Goal: Information Seeking & Learning: Find specific fact

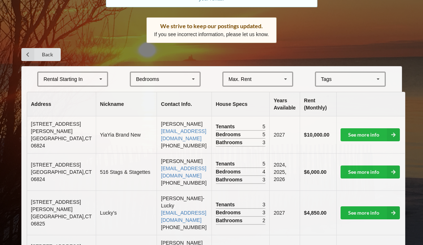
scroll to position [109, 0]
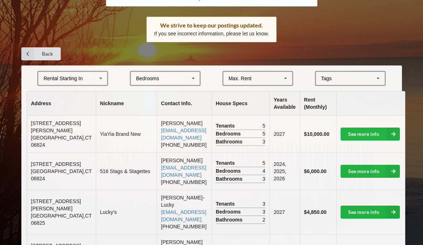
click at [95, 84] on div "Rental Starting In [DATE] 2026 2027 2028" at bounding box center [72, 78] width 71 height 15
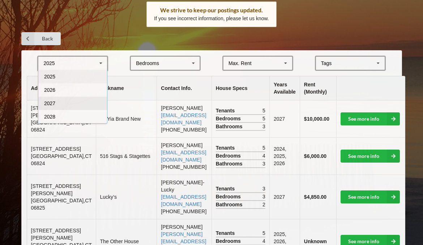
scroll to position [124, 0]
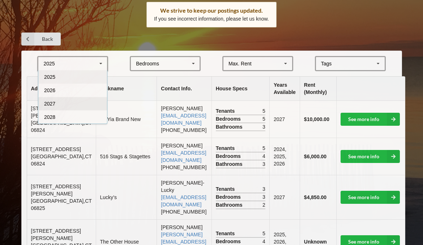
click at [83, 107] on div "2027" at bounding box center [72, 103] width 69 height 13
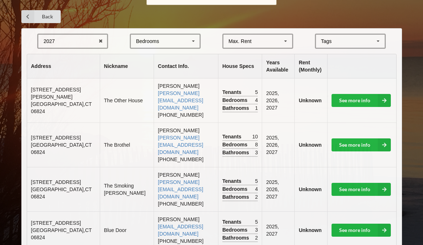
scroll to position [148, 0]
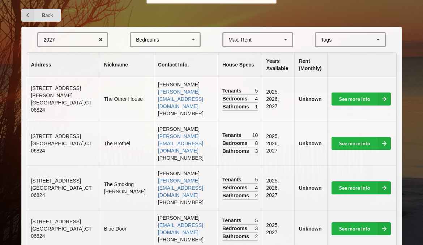
click at [82, 42] on div "2027 2025 2026 2027 2028" at bounding box center [72, 39] width 71 height 15
click at [78, 41] on div "2027 2025 2026 2027 2028" at bounding box center [72, 39] width 71 height 15
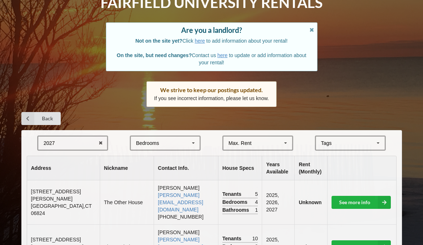
scroll to position [45, 0]
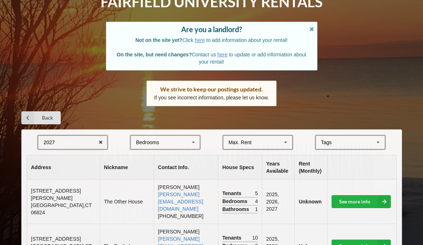
click at [155, 142] on div "Bedrooms" at bounding box center [147, 142] width 23 height 5
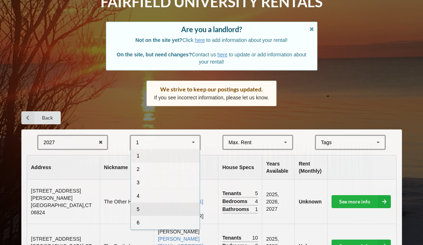
click at [152, 205] on div "5" at bounding box center [165, 209] width 69 height 13
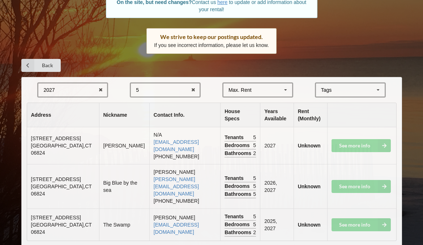
scroll to position [101, 0]
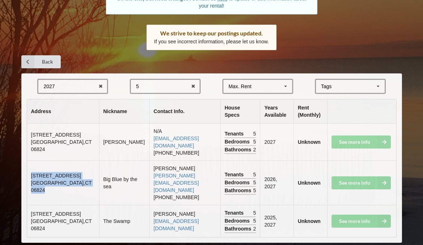
drag, startPoint x: 30, startPoint y: 164, endPoint x: 70, endPoint y: 183, distance: 44.7
click at [70, 183] on td "1011 Fairfield Beach Road Fairfield , CT 06824" at bounding box center [63, 183] width 72 height 44
copy td "1011 Fairfield Beach Road Fairfield , CT 06824"
click at [99, 183] on td "Big Blue by the sea" at bounding box center [124, 183] width 50 height 44
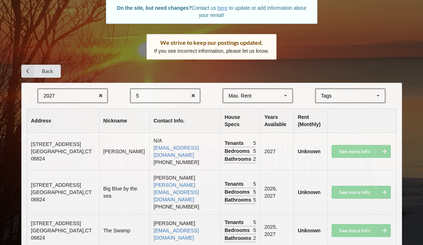
scroll to position [90, 0]
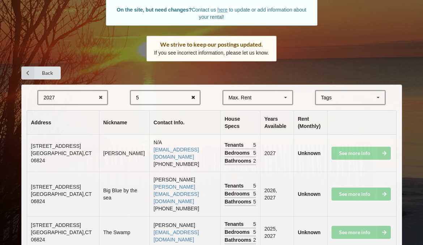
click at [196, 98] on icon at bounding box center [193, 97] width 11 height 13
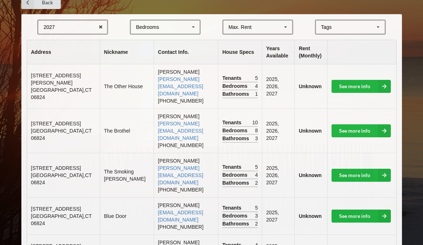
scroll to position [160, 0]
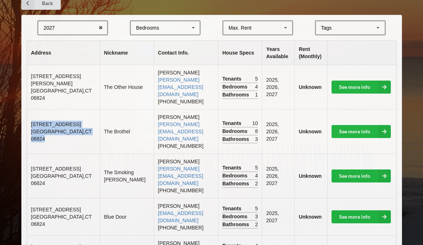
drag, startPoint x: 31, startPoint y: 105, endPoint x: 64, endPoint y: 121, distance: 36.7
click at [64, 121] on td "468 Reef Road Fairfield , CT 06824" at bounding box center [63, 131] width 73 height 44
copy td "468 Reef Road Fairfield , CT 06824"
click at [66, 166] on span "[STREET_ADDRESS]" at bounding box center [56, 169] width 50 height 6
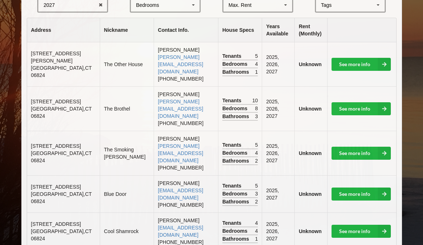
scroll to position [0, 0]
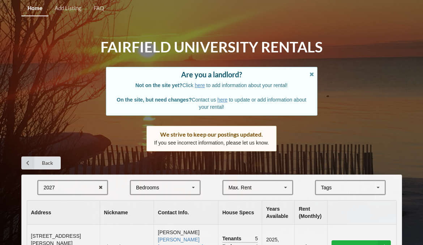
click at [171, 186] on div "Bedrooms 1 2 3 4 5 6 7 8" at bounding box center [165, 187] width 71 height 15
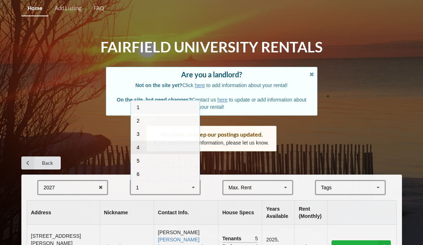
click at [158, 144] on div "4" at bounding box center [165, 147] width 69 height 13
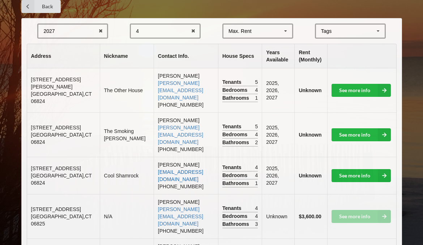
scroll to position [166, 0]
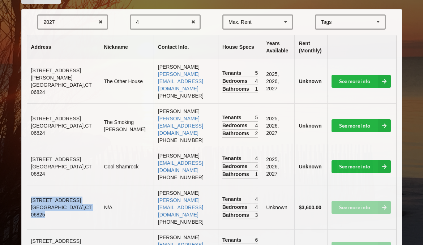
drag, startPoint x: 31, startPoint y: 169, endPoint x: 60, endPoint y: 185, distance: 32.7
click at [60, 185] on td "[STREET_ADDRESS]" at bounding box center [63, 207] width 73 height 44
copy td "[STREET_ADDRESS]"
click at [62, 185] on td "[STREET_ADDRESS]" at bounding box center [63, 207] width 73 height 44
click at [193, 22] on icon at bounding box center [193, 22] width 11 height 13
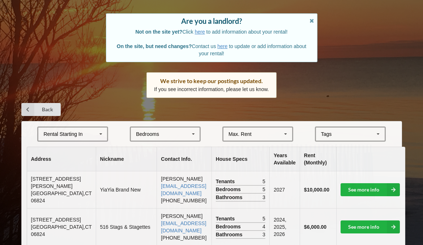
scroll to position [59, 0]
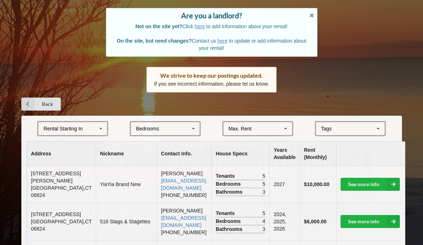
click at [181, 127] on div "Bedrooms 1 2 3 4 5 6 7 8" at bounding box center [165, 128] width 71 height 15
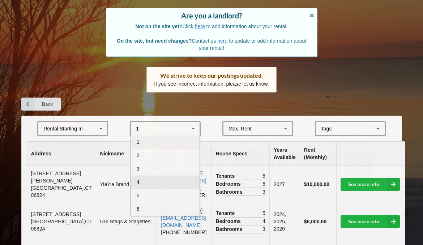
click at [170, 187] on div "4" at bounding box center [165, 181] width 69 height 13
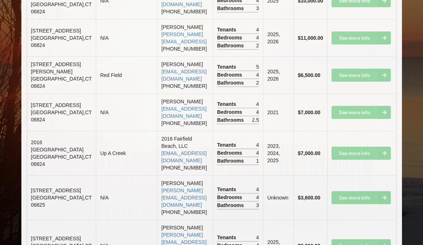
scroll to position [534, 0]
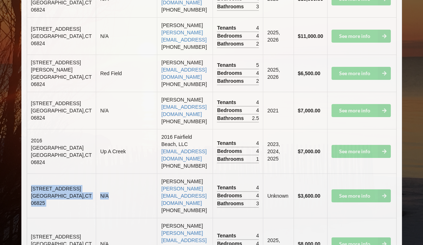
drag, startPoint x: 31, startPoint y: 152, endPoint x: 78, endPoint y: 185, distance: 57.3
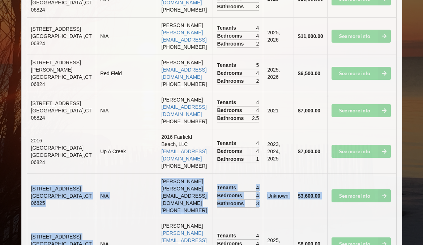
click at [38, 186] on span "[STREET_ADDRESS]" at bounding box center [56, 189] width 50 height 6
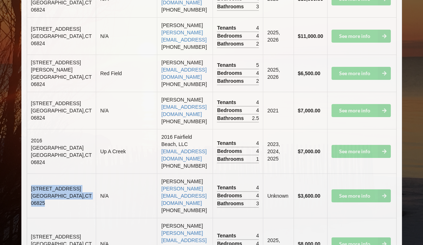
drag, startPoint x: 32, startPoint y: 152, endPoint x: 53, endPoint y: 174, distance: 31.2
click at [53, 174] on td "[STREET_ADDRESS]" at bounding box center [61, 196] width 69 height 44
copy td "[STREET_ADDRESS]"
click at [157, 142] on td "2016 Fairfield Beach, LLC [EMAIL_ADDRESS][DOMAIN_NAME] [PHONE_NUMBER]" at bounding box center [185, 151] width 56 height 44
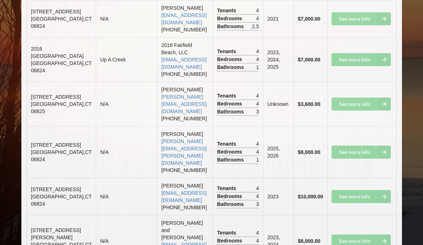
scroll to position [625, 0]
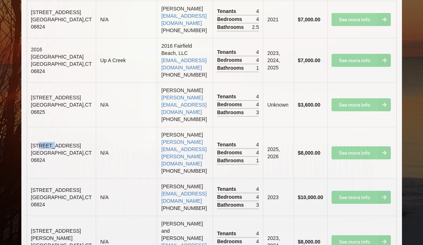
drag, startPoint x: 55, startPoint y: 99, endPoint x: 38, endPoint y: 99, distance: 16.7
click at [38, 127] on td "[STREET_ADDRESS]" at bounding box center [61, 153] width 69 height 52
click at [38, 143] on span "[STREET_ADDRESS]" at bounding box center [56, 146] width 50 height 6
drag, startPoint x: 32, startPoint y: 99, endPoint x: 57, endPoint y: 121, distance: 33.8
click at [57, 127] on td "[STREET_ADDRESS]" at bounding box center [61, 153] width 69 height 52
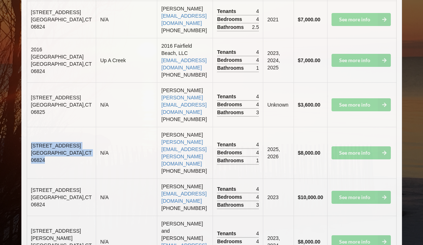
copy td "[STREET_ADDRESS]"
click at [59, 179] on td "[STREET_ADDRESS]" at bounding box center [61, 197] width 69 height 37
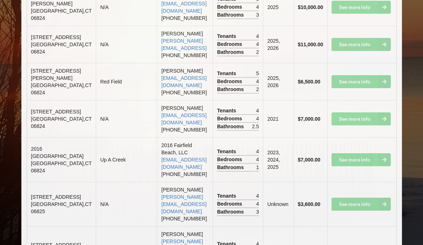
scroll to position [523, 0]
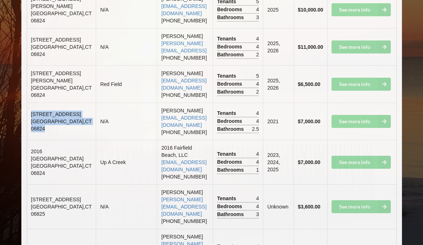
drag, startPoint x: 30, startPoint y: 89, endPoint x: 54, endPoint y: 110, distance: 31.7
click at [54, 110] on td "[STREET_ADDRESS]" at bounding box center [61, 121] width 69 height 37
copy td "[STREET_ADDRESS]"
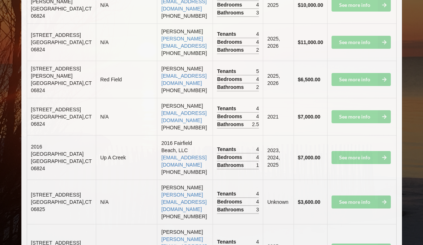
click at [96, 135] on td "Up A Creek" at bounding box center [126, 157] width 61 height 44
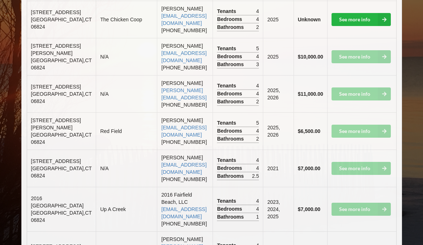
scroll to position [476, 0]
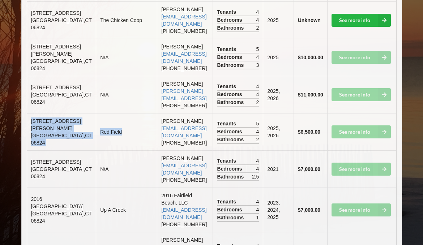
drag, startPoint x: 32, startPoint y: 99, endPoint x: 67, endPoint y: 122, distance: 41.3
click at [67, 122] on tr "[STREET_ADDRESS][PERSON_NAME] Red Field [PERSON_NAME] [EMAIL_ADDRESS][DOMAIN_NA…" at bounding box center [211, 131] width 369 height 37
click at [41, 118] on span "[STREET_ADDRESS][PERSON_NAME]" at bounding box center [56, 124] width 50 height 13
drag, startPoint x: 33, startPoint y: 99, endPoint x: 53, endPoint y: 122, distance: 30.8
click at [53, 122] on td "[STREET_ADDRESS][PERSON_NAME]" at bounding box center [61, 131] width 69 height 37
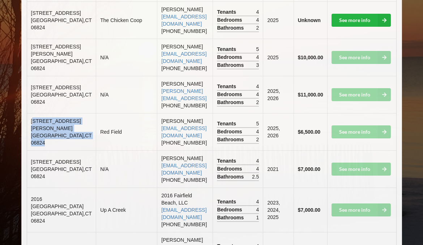
click at [53, 122] on td "[STREET_ADDRESS][PERSON_NAME]" at bounding box center [61, 131] width 69 height 37
drag, startPoint x: 30, startPoint y: 99, endPoint x: 49, endPoint y: 123, distance: 31.2
click at [49, 123] on td "[STREET_ADDRESS][PERSON_NAME]" at bounding box center [61, 131] width 69 height 37
copy td "[STREET_ADDRESS][PERSON_NAME]"
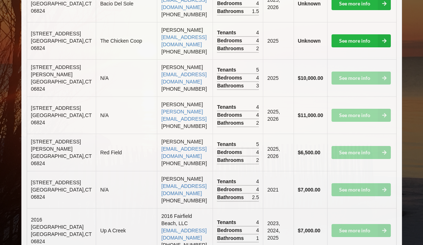
click at [96, 139] on td "Red Field" at bounding box center [126, 152] width 61 height 37
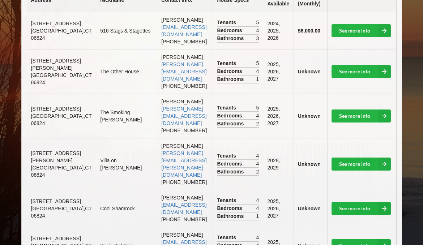
scroll to position [0, 0]
